Goal: Transaction & Acquisition: Download file/media

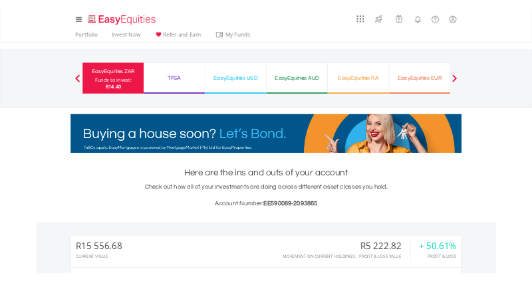
scroll to position [664406, 664374]
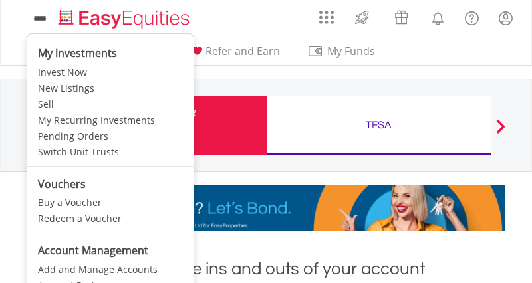
click at [49, 21] on icon at bounding box center [40, 18] width 19 height 17
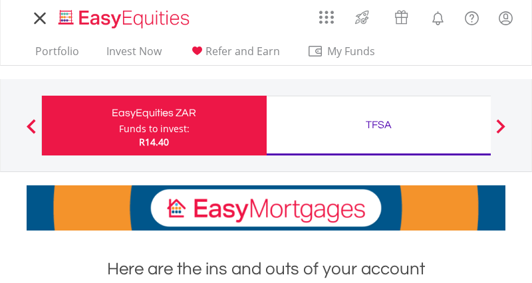
click at [49, 21] on icon at bounding box center [40, 18] width 19 height 17
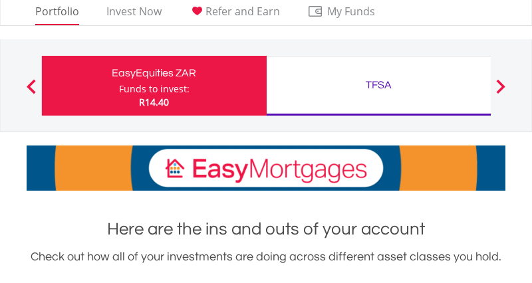
scroll to position [0, 0]
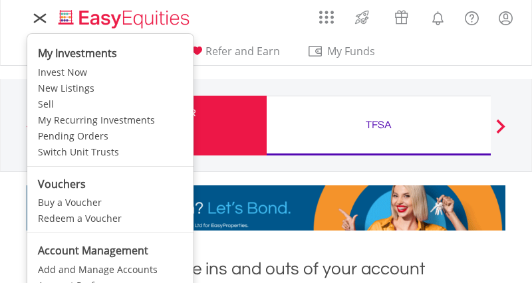
click at [37, 19] on icon at bounding box center [40, 18] width 19 height 17
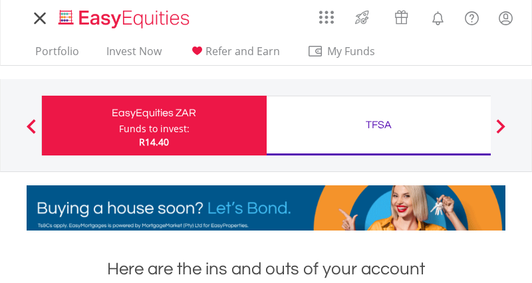
click at [37, 19] on icon at bounding box center [40, 18] width 19 height 17
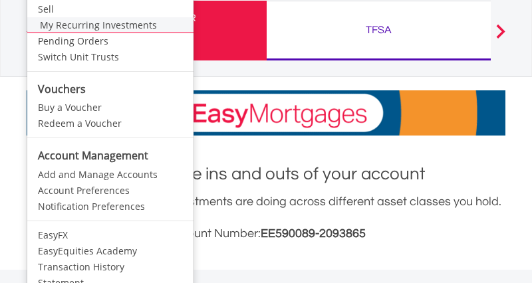
scroll to position [199, 0]
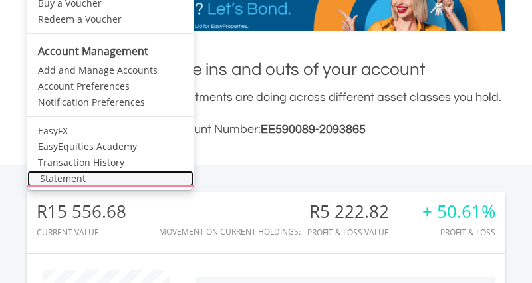
click at [81, 185] on link "Statement" at bounding box center [110, 179] width 166 height 16
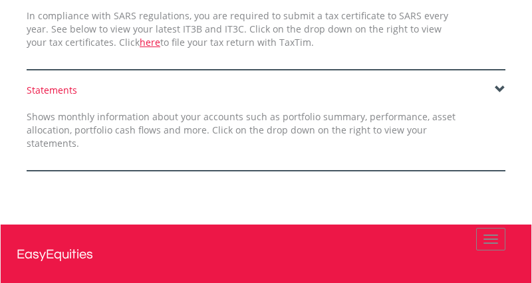
scroll to position [233, 0]
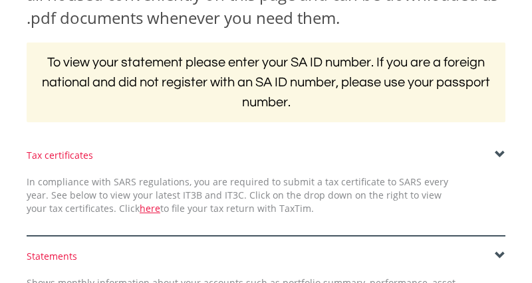
click at [498, 153] on span at bounding box center [499, 155] width 11 height 11
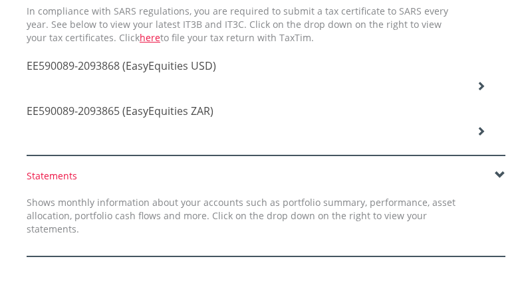
scroll to position [433, 0]
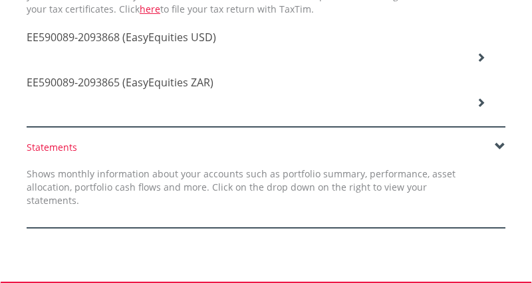
click at [468, 61] on div "EE590089-2093865 (EasyEquities ZAR)" at bounding box center [256, 83] width 478 height 45
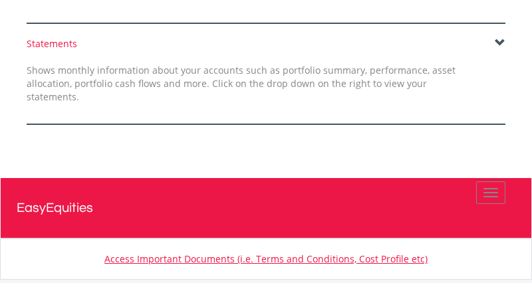
scroll to position [698, 0]
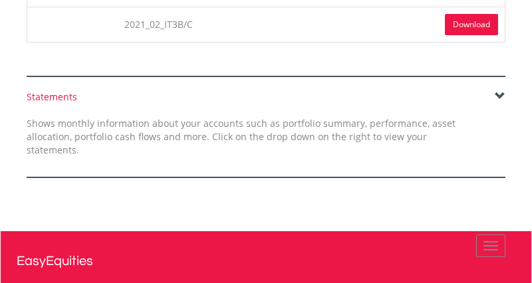
click at [503, 91] on span at bounding box center [499, 96] width 11 height 11
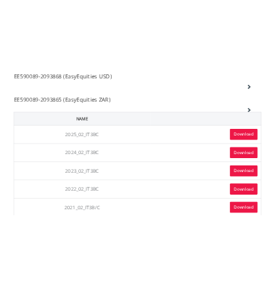
scroll to position [433, 0]
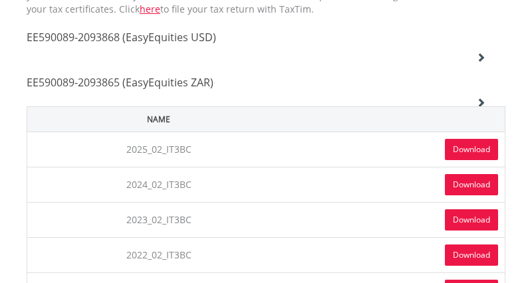
click at [468, 146] on link "Download" at bounding box center [471, 149] width 53 height 21
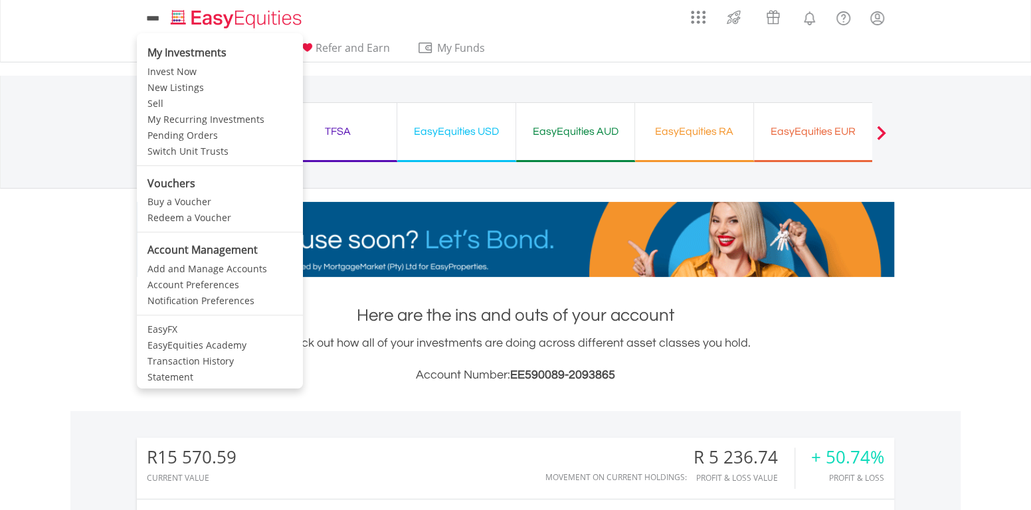
click at [154, 26] on icon at bounding box center [153, 18] width 19 height 17
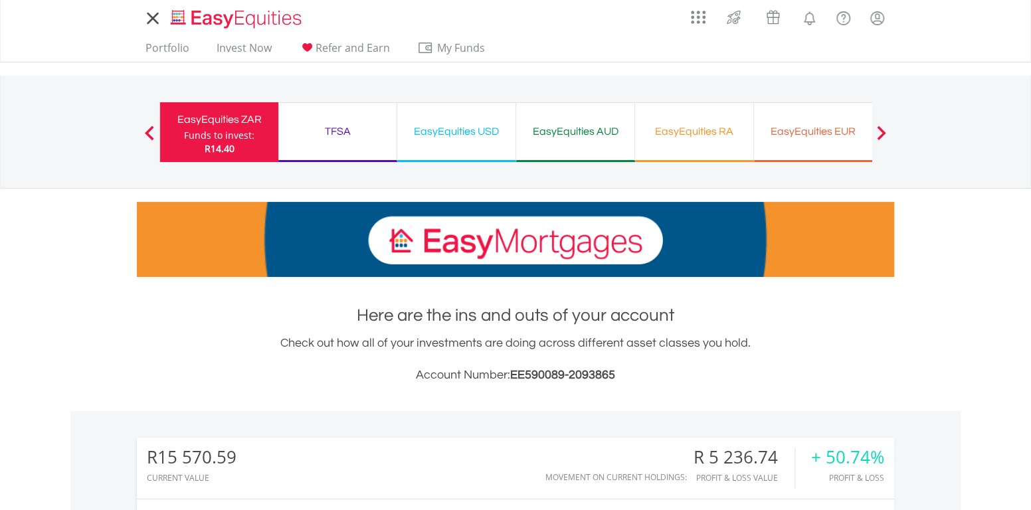
click at [150, 26] on icon at bounding box center [153, 18] width 19 height 17
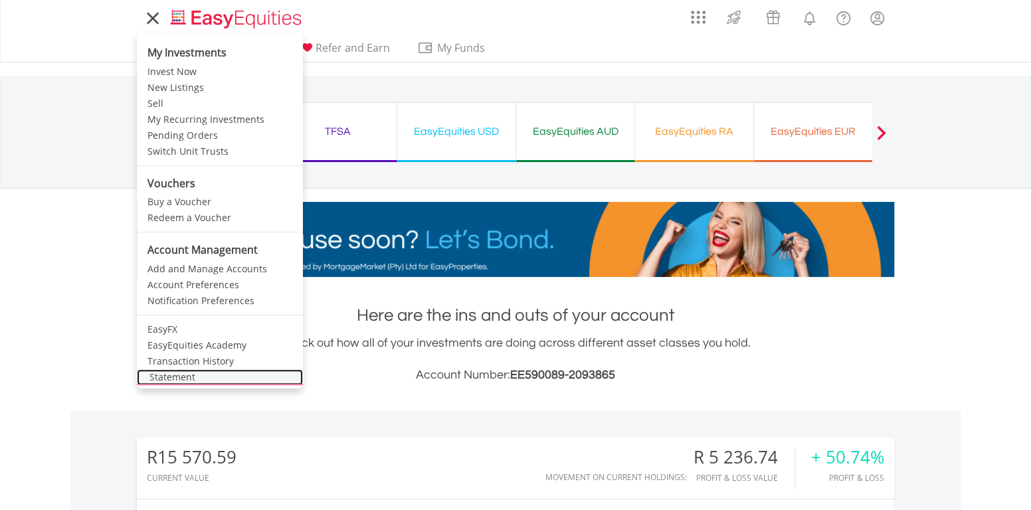
click at [177, 282] on link "Statement" at bounding box center [220, 377] width 166 height 16
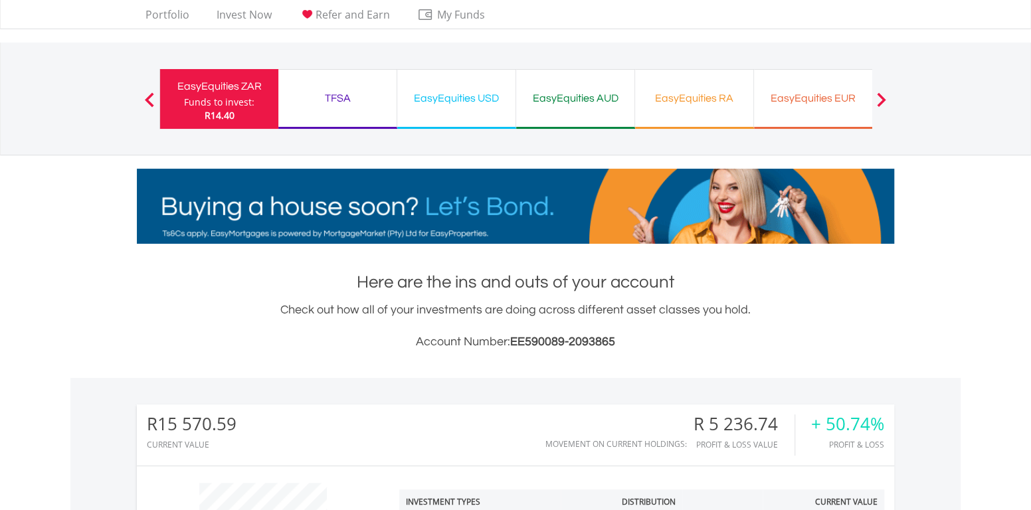
scroll to position [66, 0]
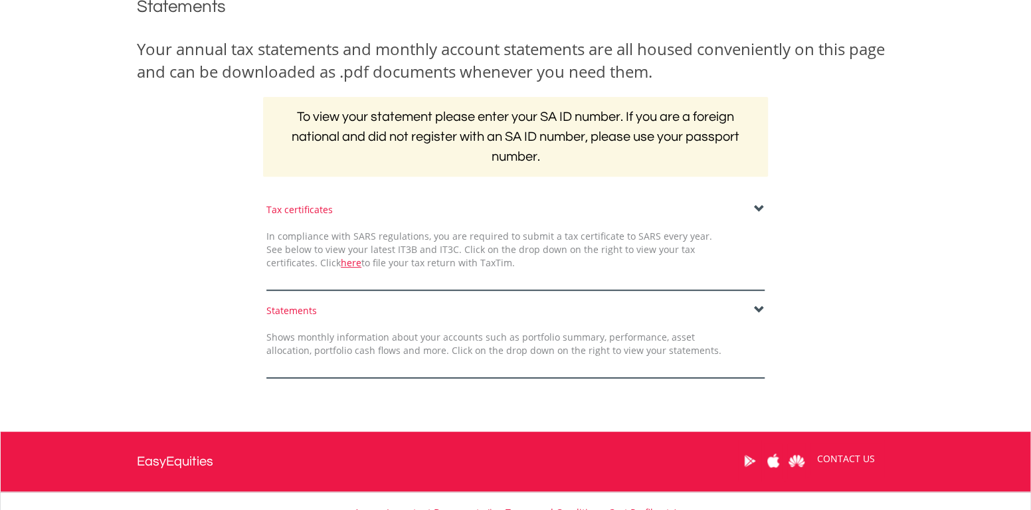
scroll to position [95, 0]
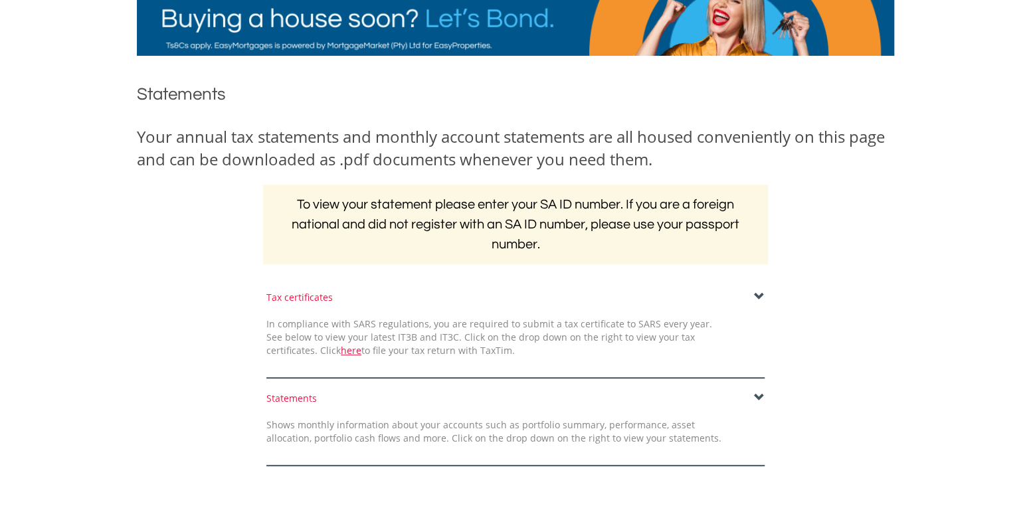
click at [760, 295] on span at bounding box center [759, 297] width 11 height 11
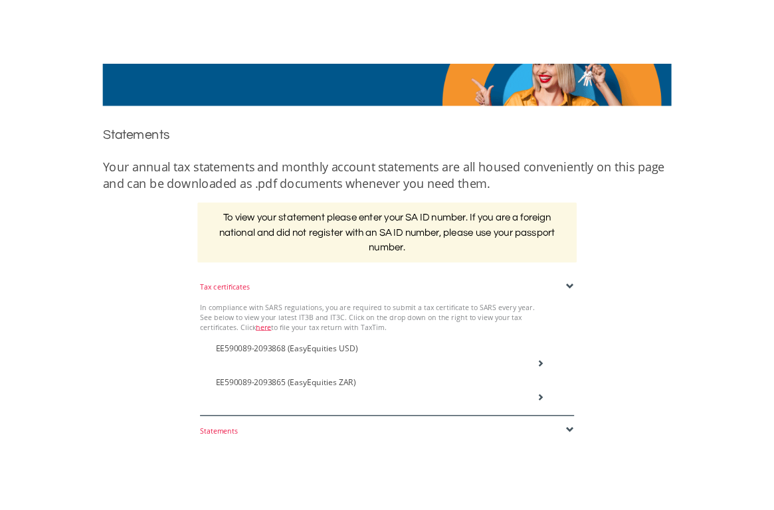
scroll to position [294, 0]
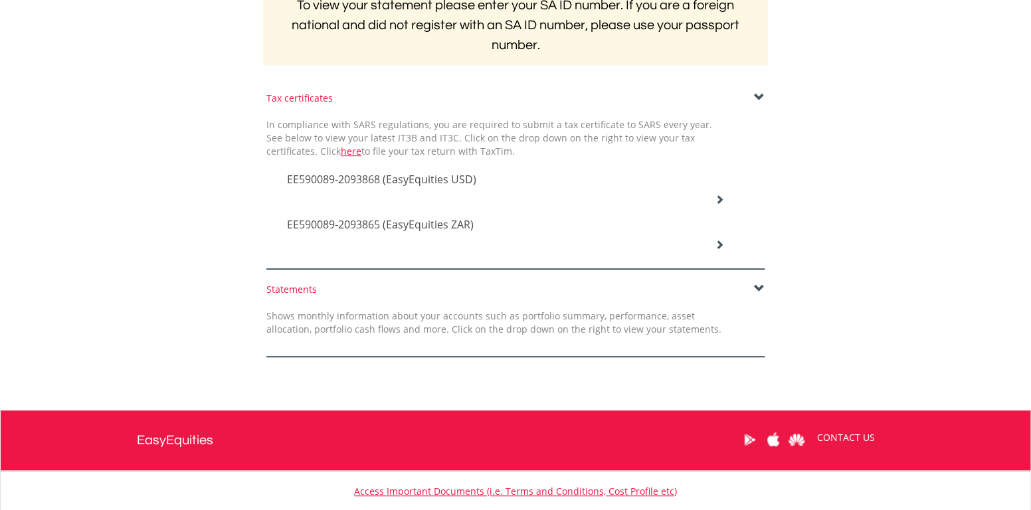
click at [709, 186] on h4 "EE590089-2093868 (EasyEquities USD)" at bounding box center [505, 179] width 437 height 16
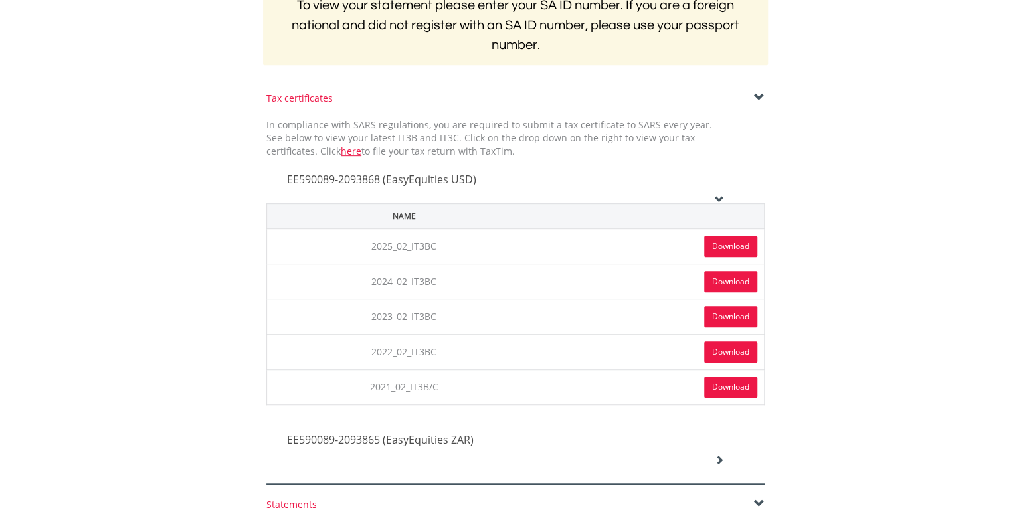
click at [728, 243] on link "Download" at bounding box center [730, 246] width 53 height 21
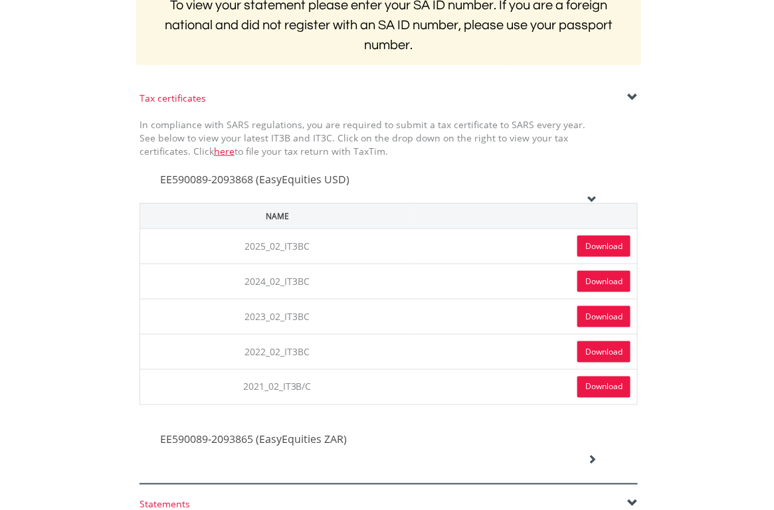
click at [733, 111] on div "Tax certificates In compliance with SARS regulations, you are required to submi…" at bounding box center [389, 288] width 778 height 393
